Goal: Task Accomplishment & Management: Manage account settings

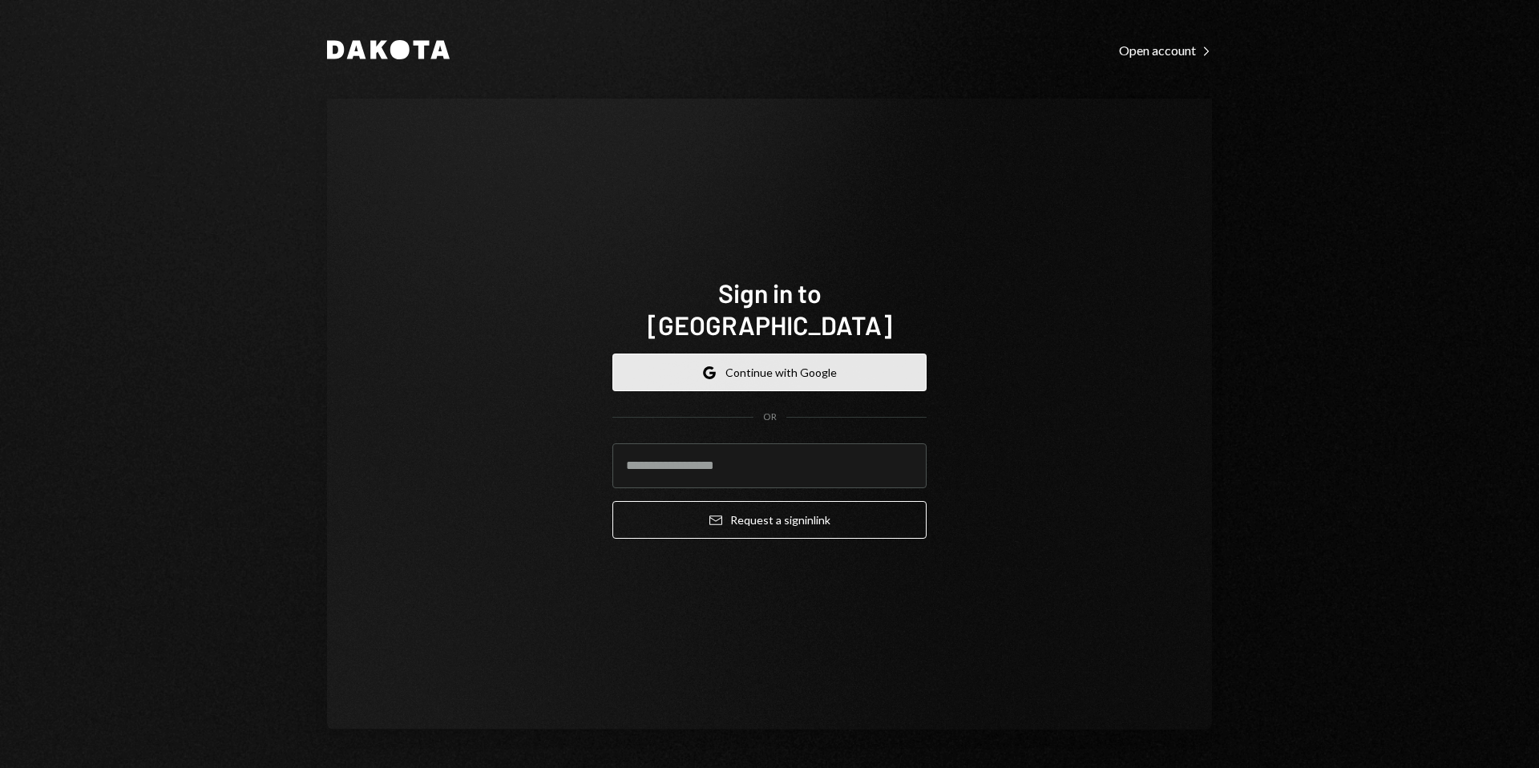
click at [793, 357] on button "Google Continue with Google" at bounding box center [769, 372] width 314 height 38
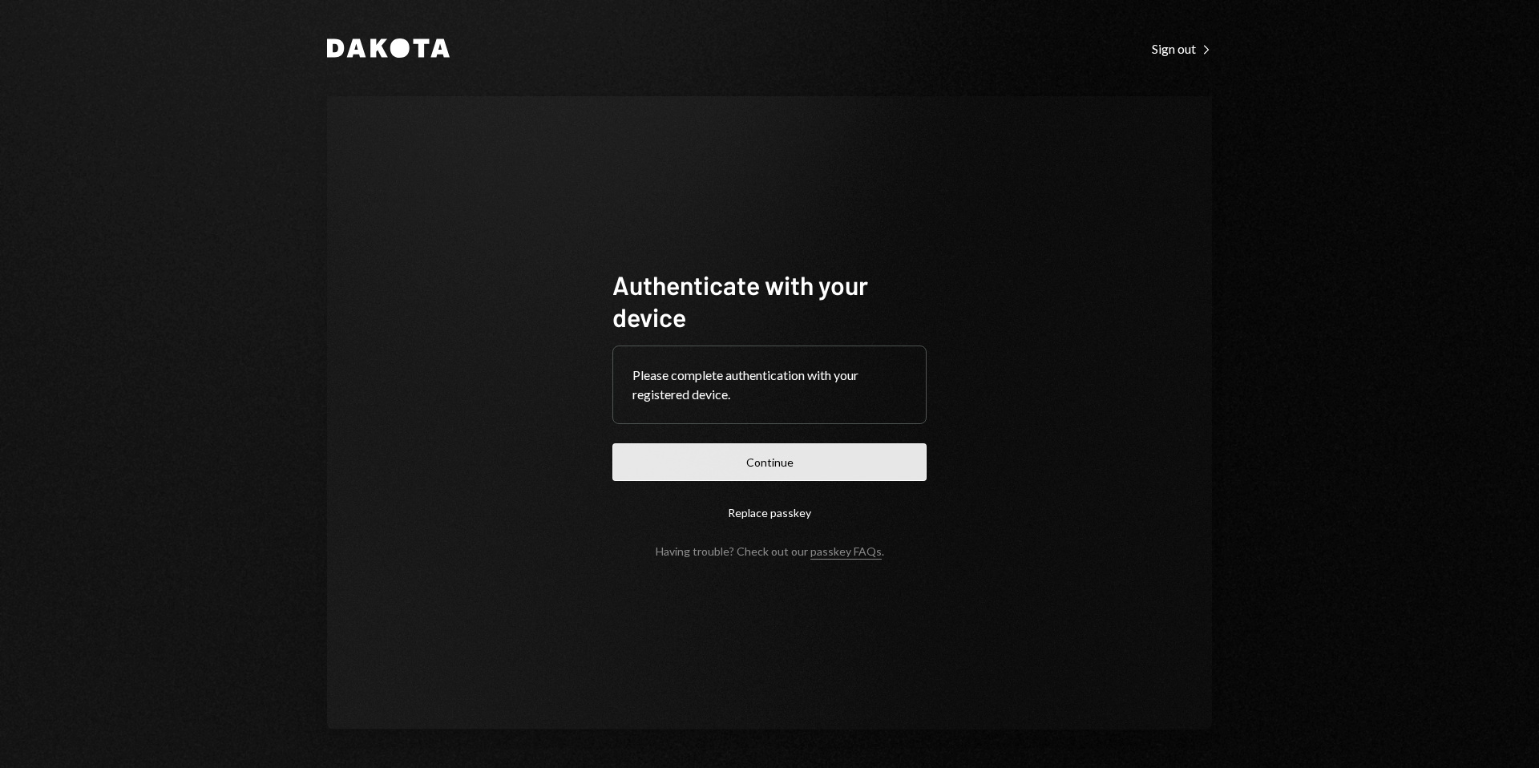
click at [795, 464] on button "Continue" at bounding box center [769, 462] width 314 height 38
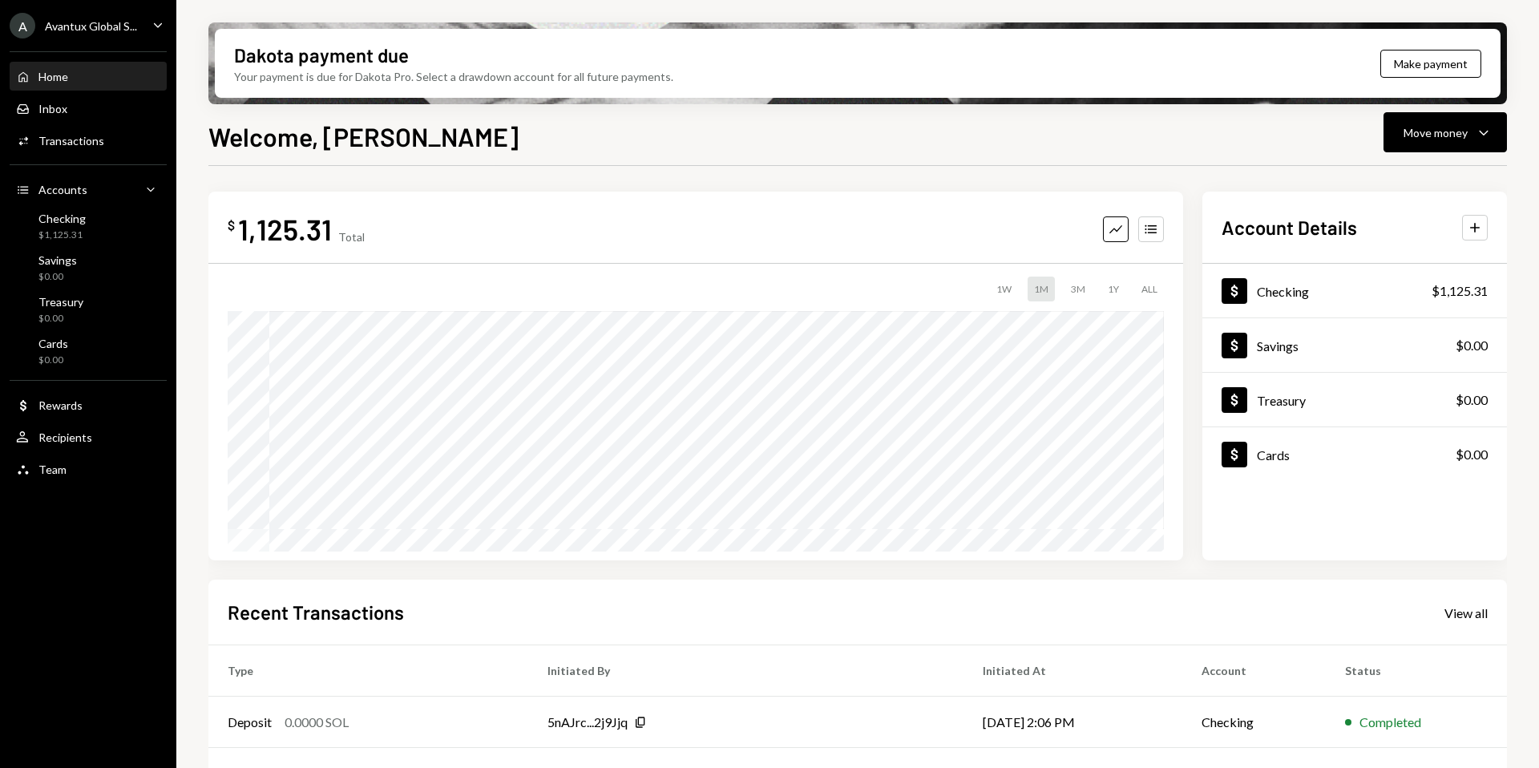
click at [97, 27] on div "Avantux Global S..." at bounding box center [91, 26] width 92 height 14
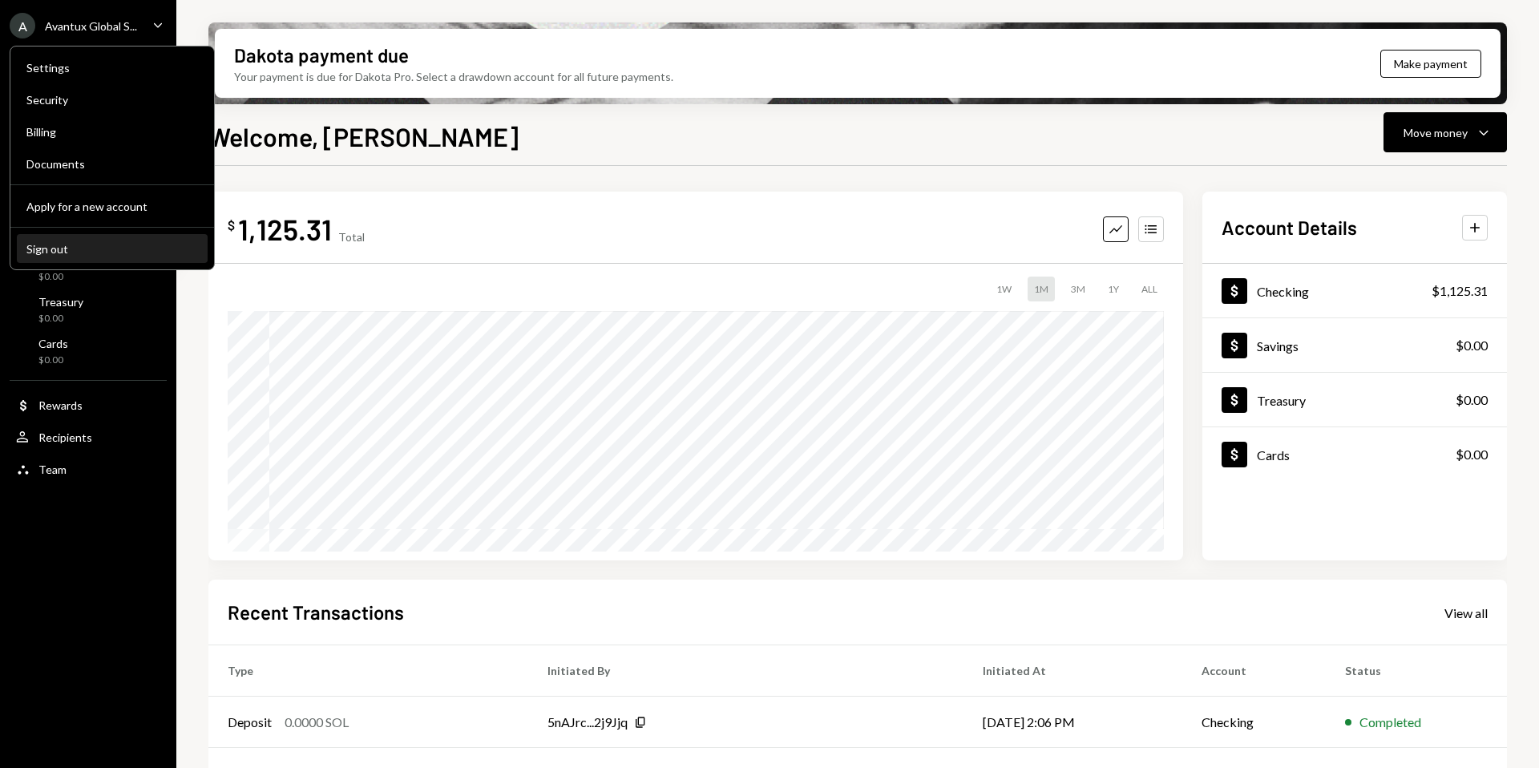
click at [85, 236] on button "Sign out" at bounding box center [112, 249] width 191 height 29
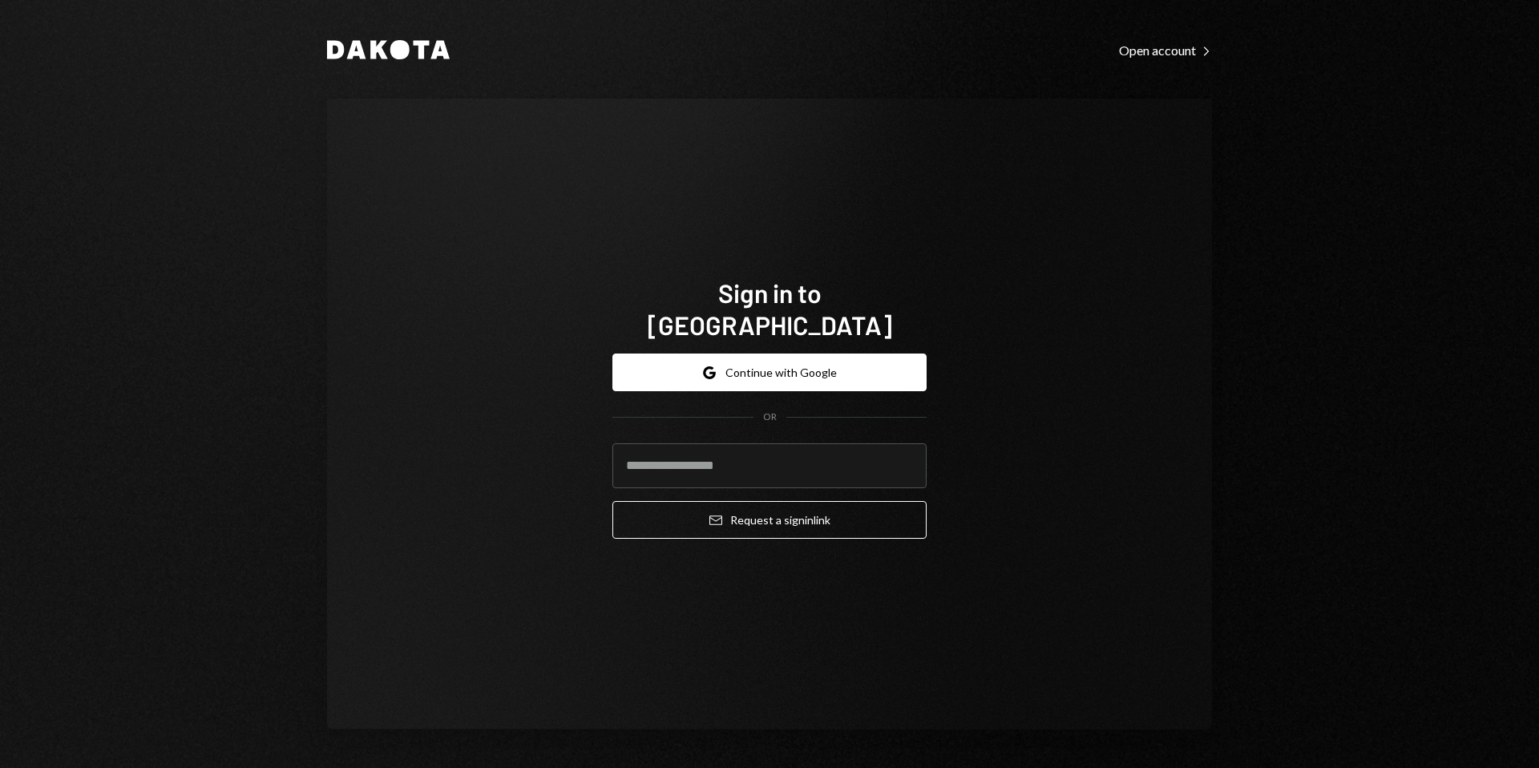
click at [781, 341] on div "Google Continue with Google OR Email Request a sign in link" at bounding box center [769, 446] width 314 height 211
click at [776, 353] on button "Google Continue with Google" at bounding box center [769, 372] width 314 height 38
